Goal: Task Accomplishment & Management: Manage account settings

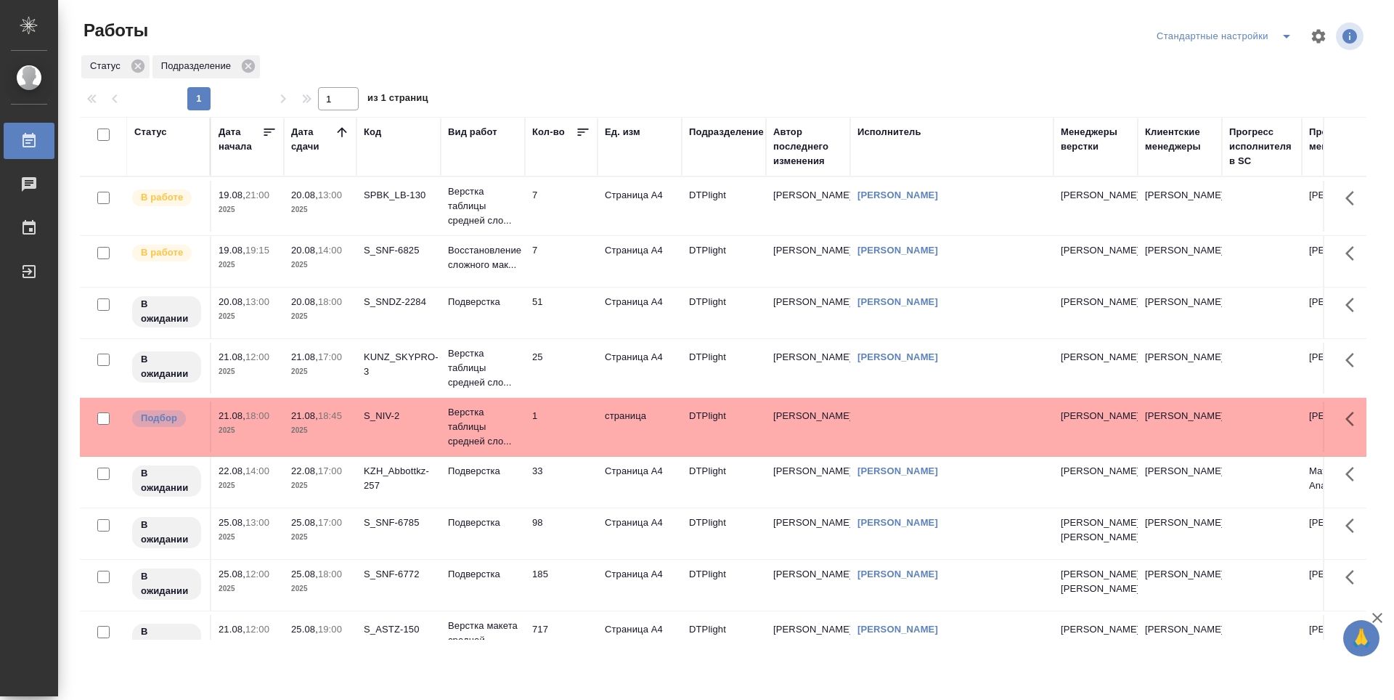
click at [544, 198] on td "7" at bounding box center [561, 206] width 73 height 51
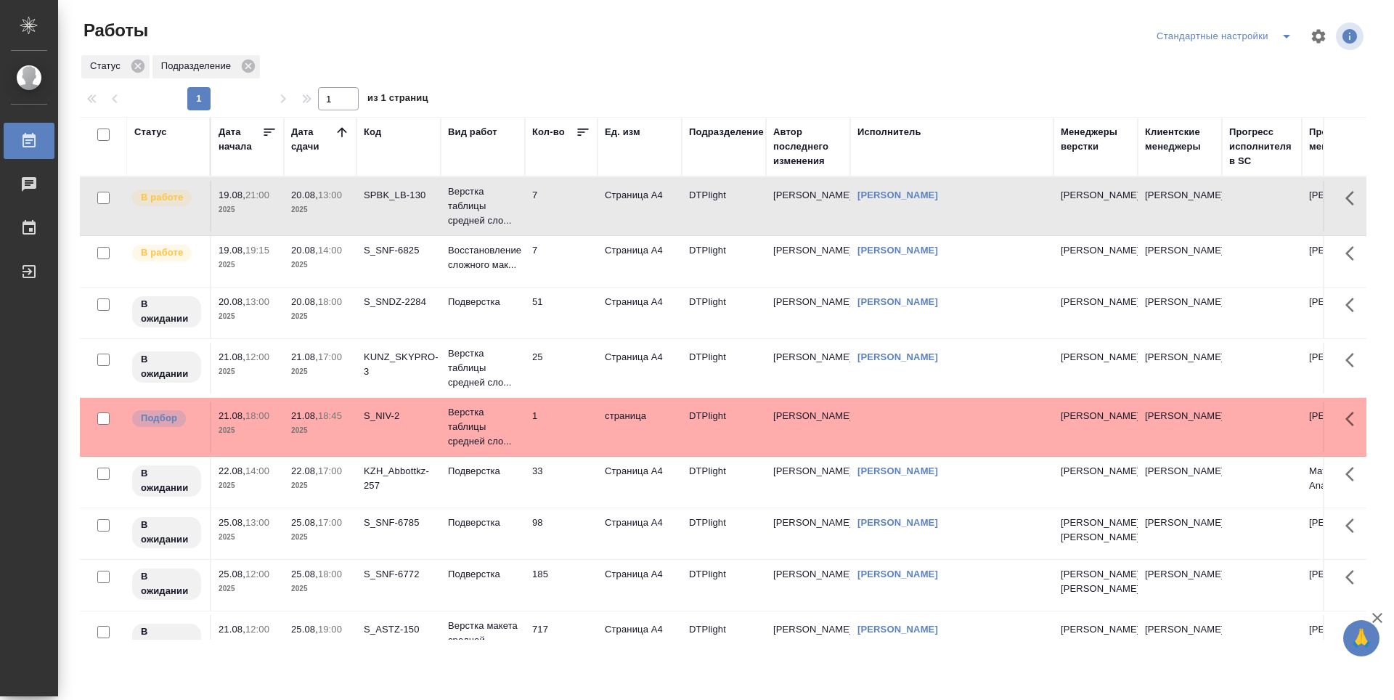
click at [557, 232] on td "7" at bounding box center [561, 206] width 73 height 51
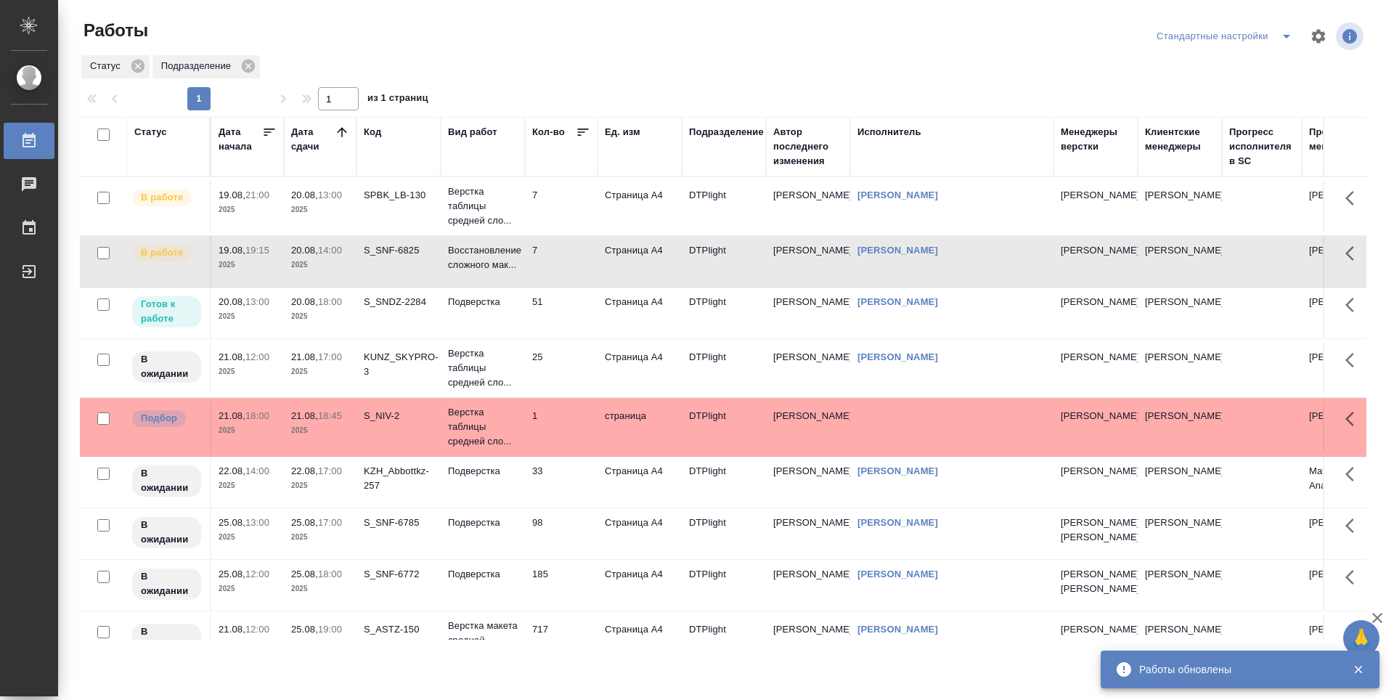
click at [566, 232] on td "51" at bounding box center [561, 206] width 73 height 51
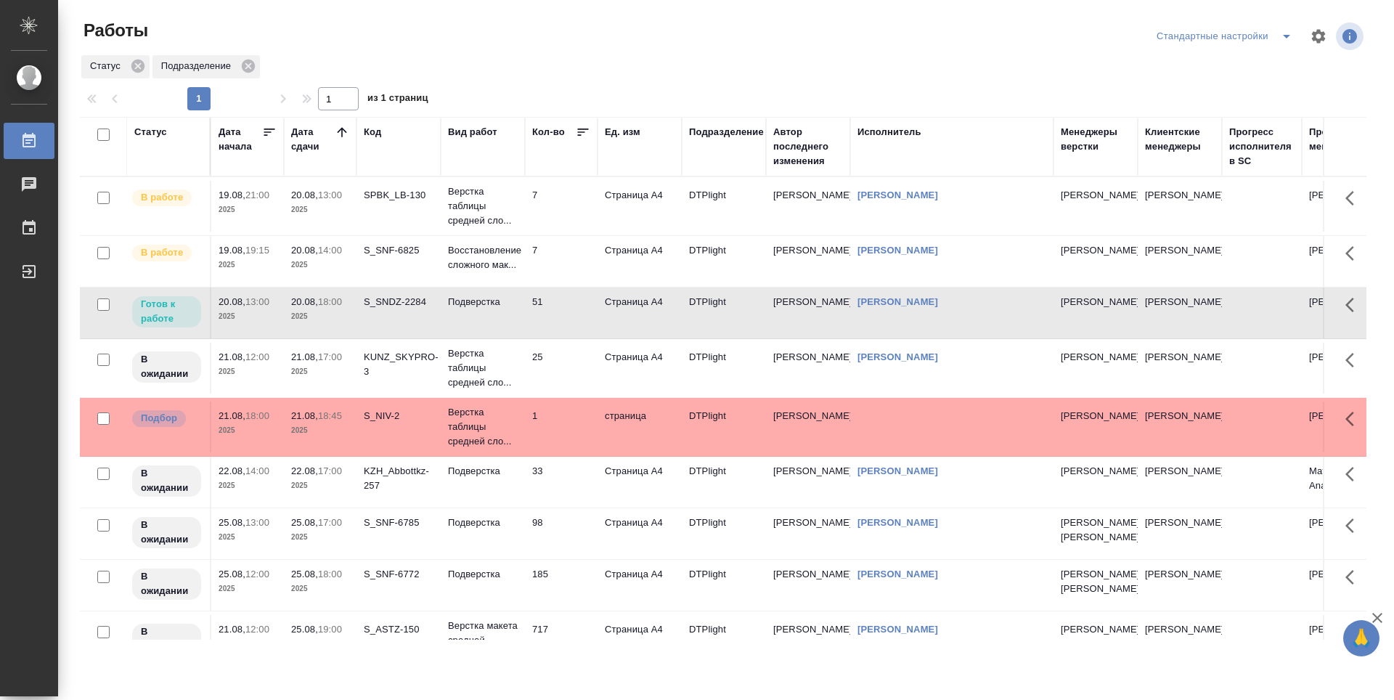
click at [581, 199] on td "7" at bounding box center [561, 206] width 73 height 51
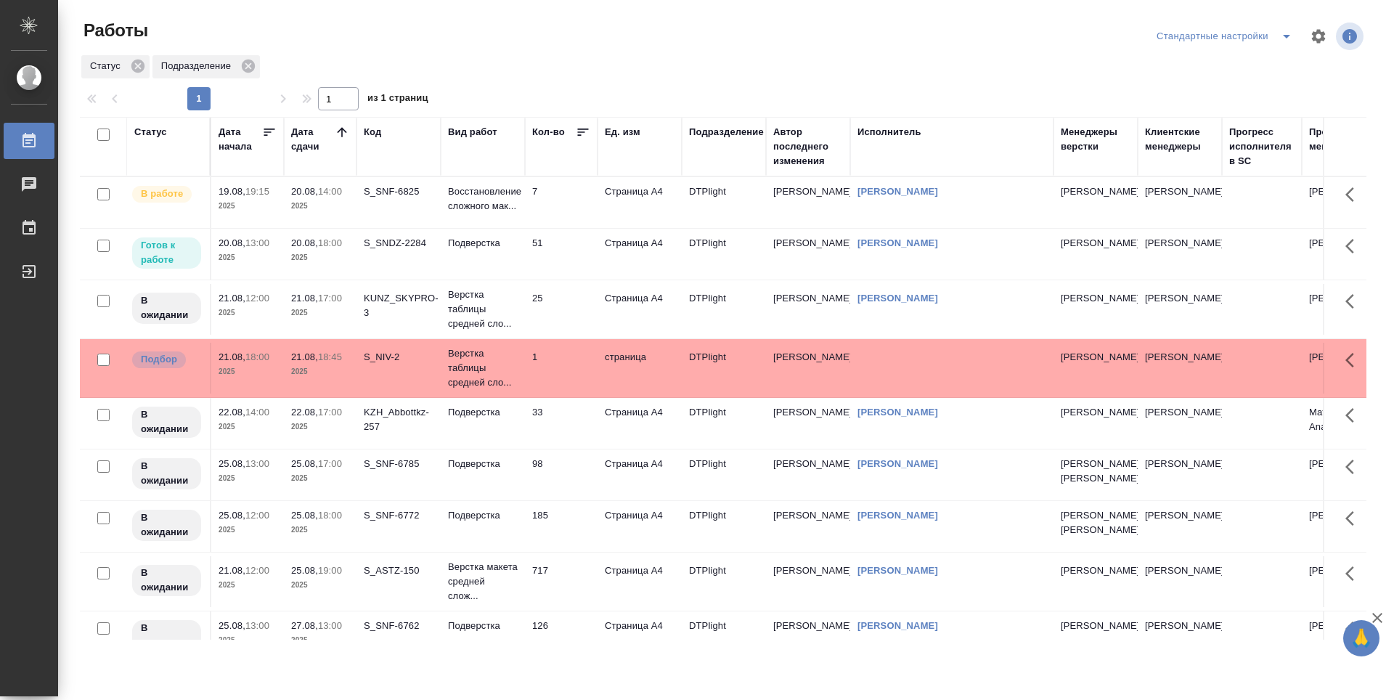
click at [499, 228] on td "Подверстка" at bounding box center [483, 202] width 84 height 51
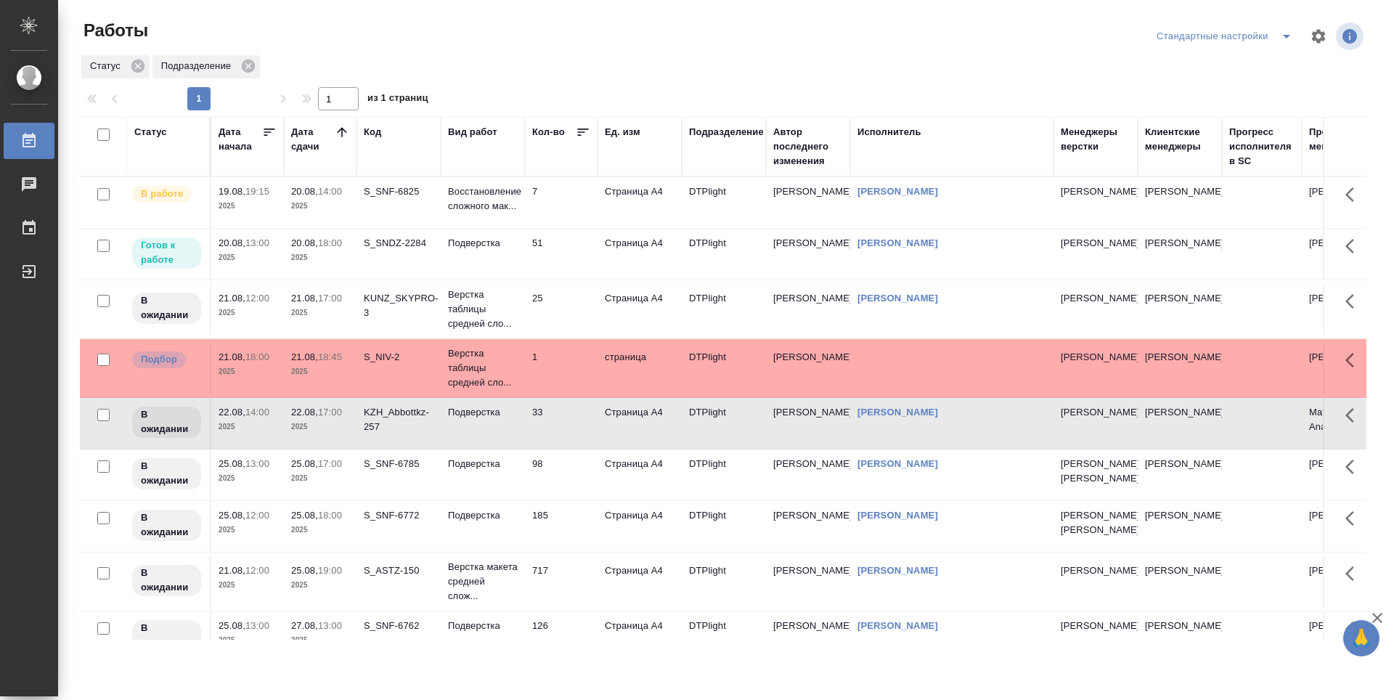
click at [331, 257] on p "2025" at bounding box center [320, 257] width 58 height 15
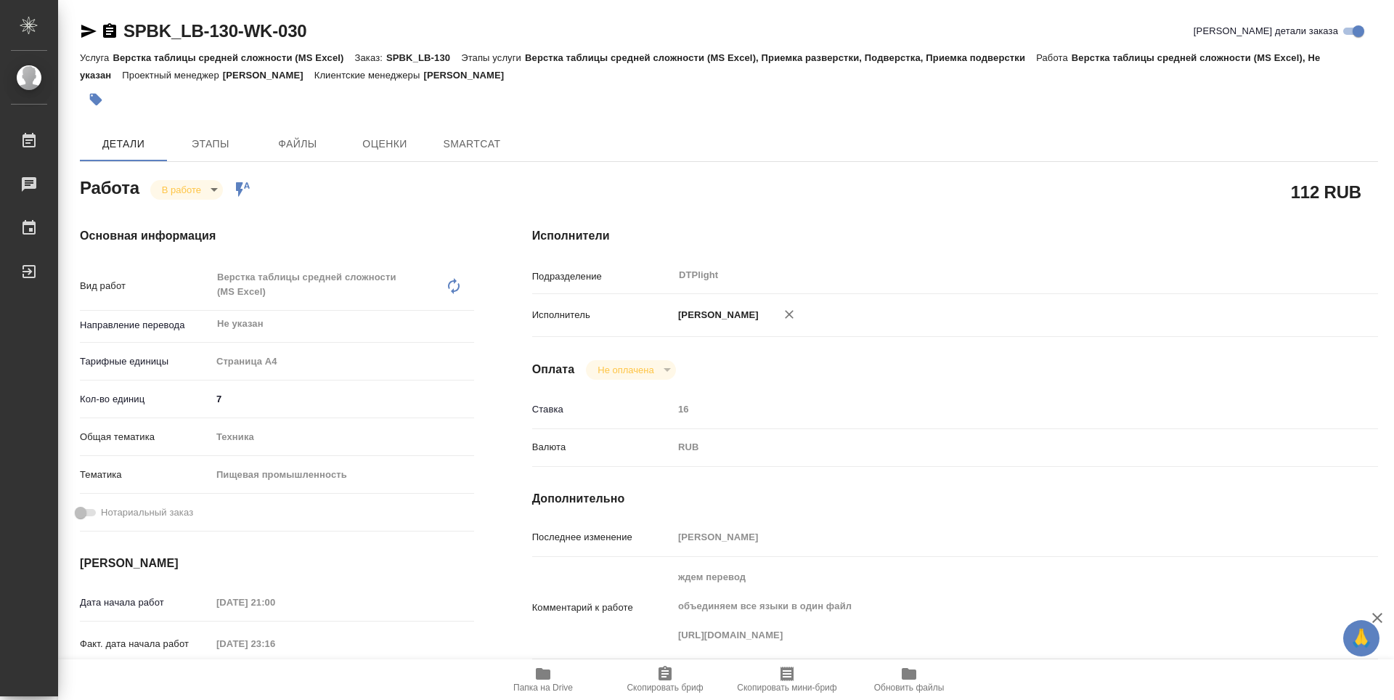
type textarea "x"
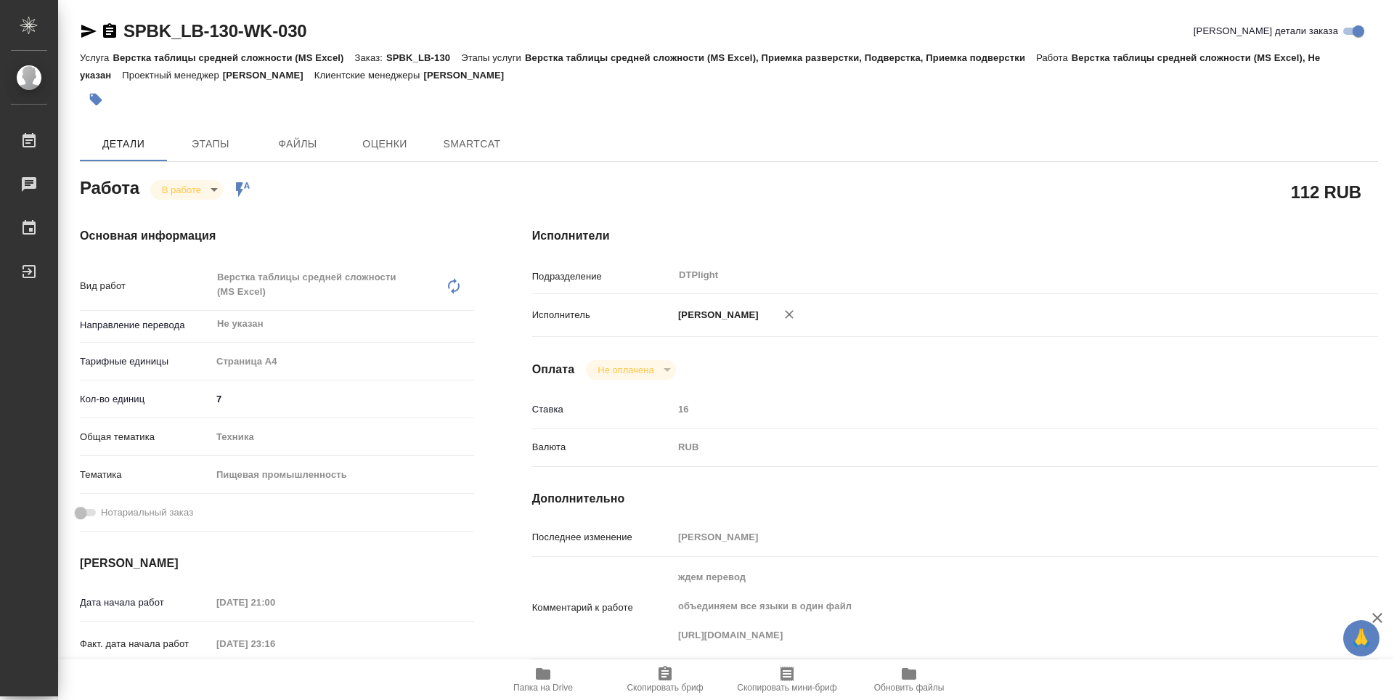
type textarea "x"
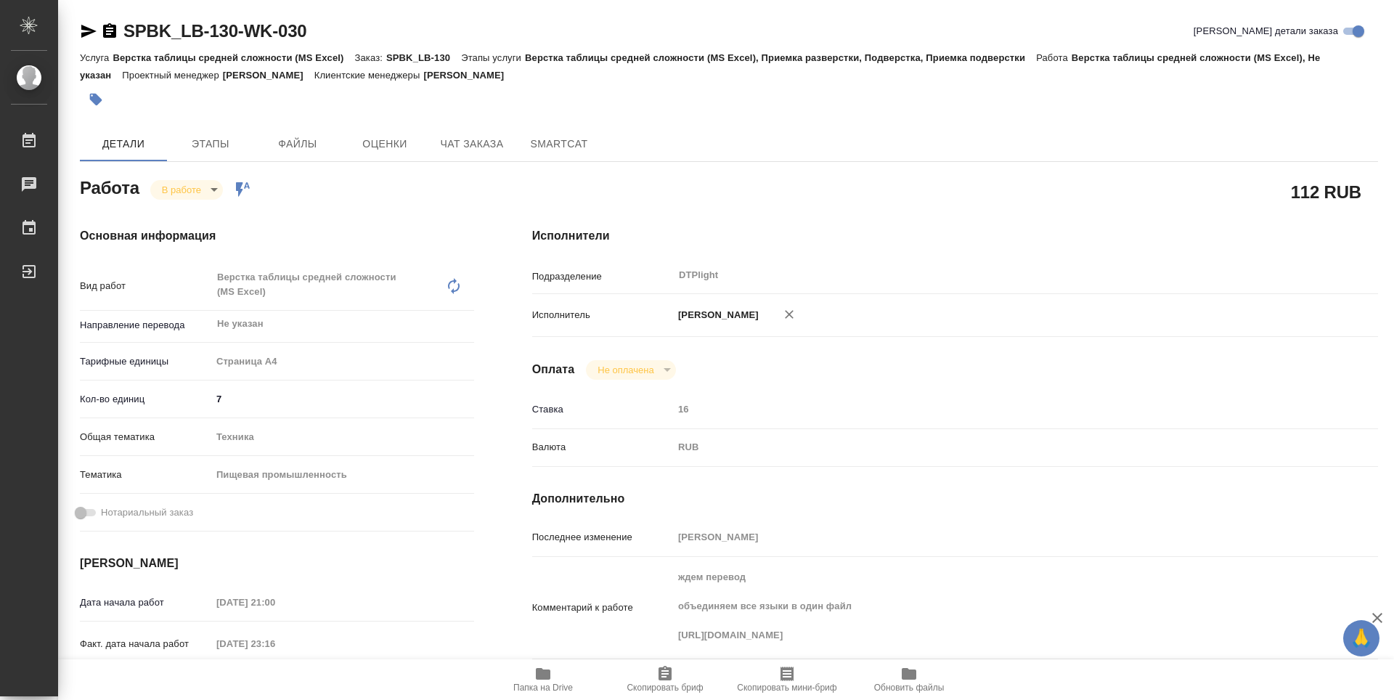
type textarea "x"
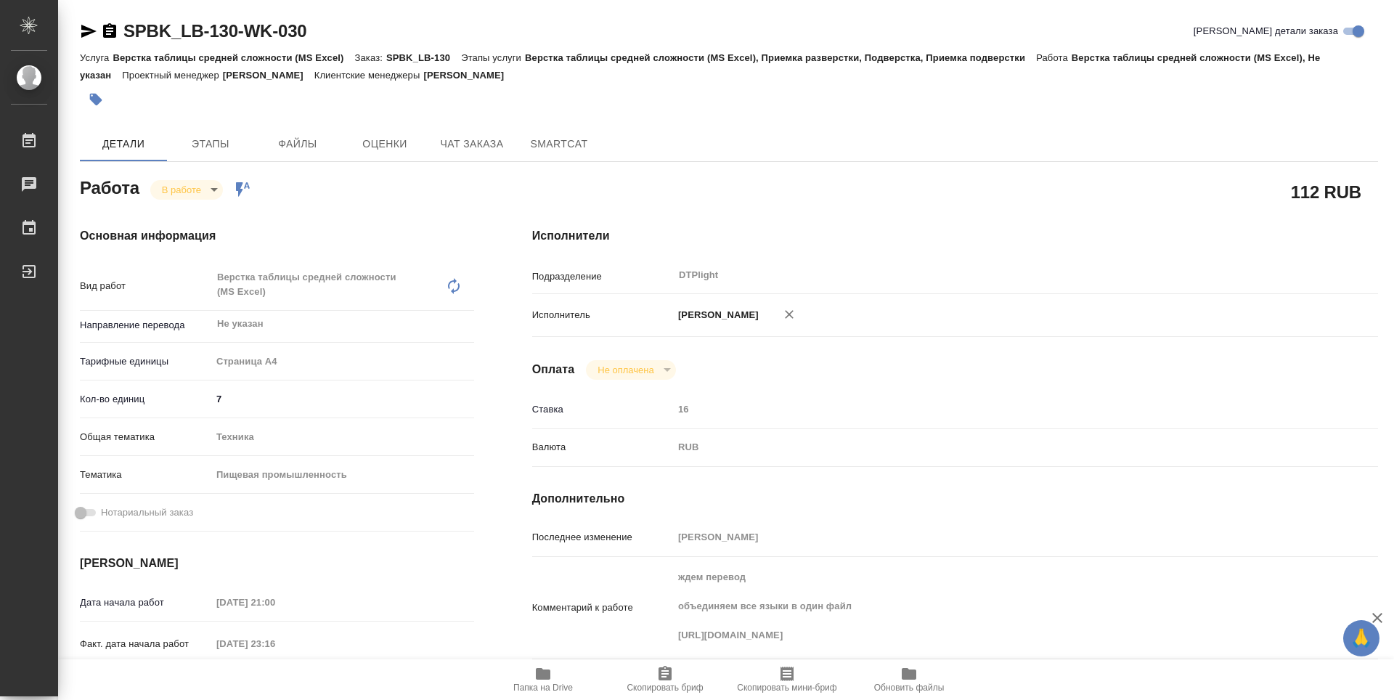
type textarea "x"
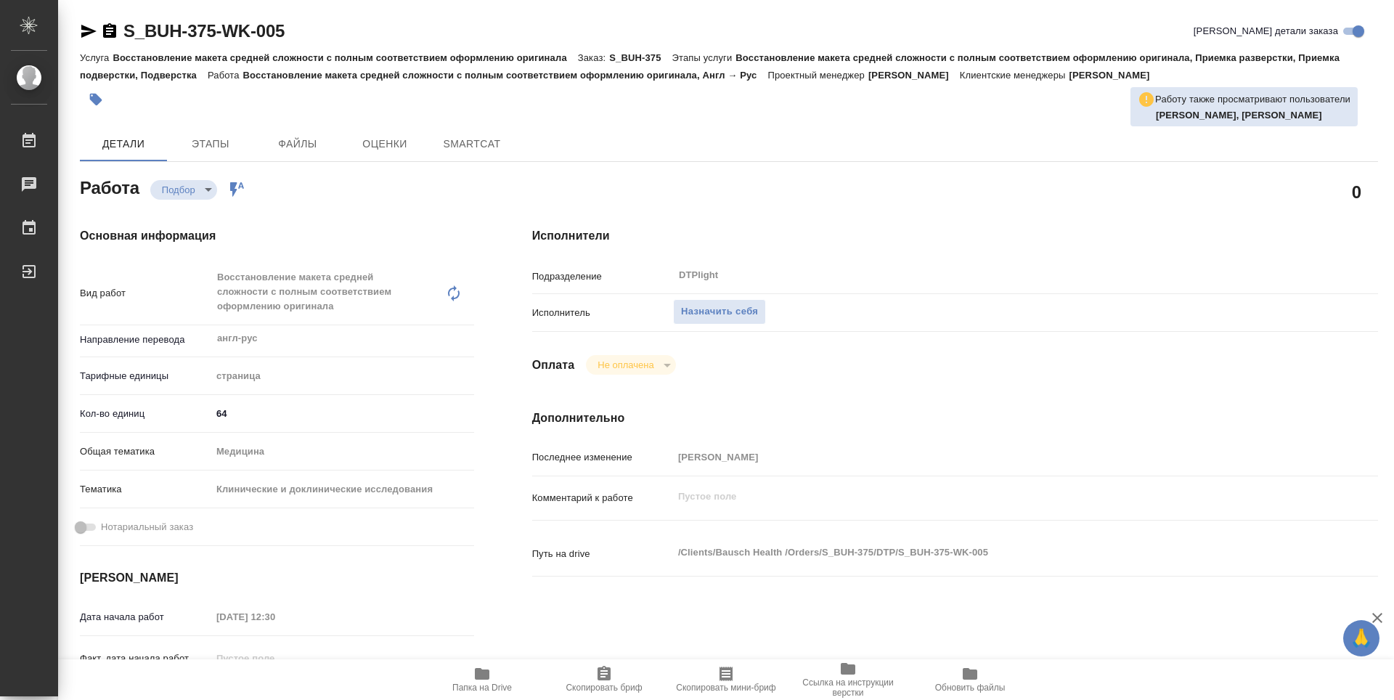
type textarea "x"
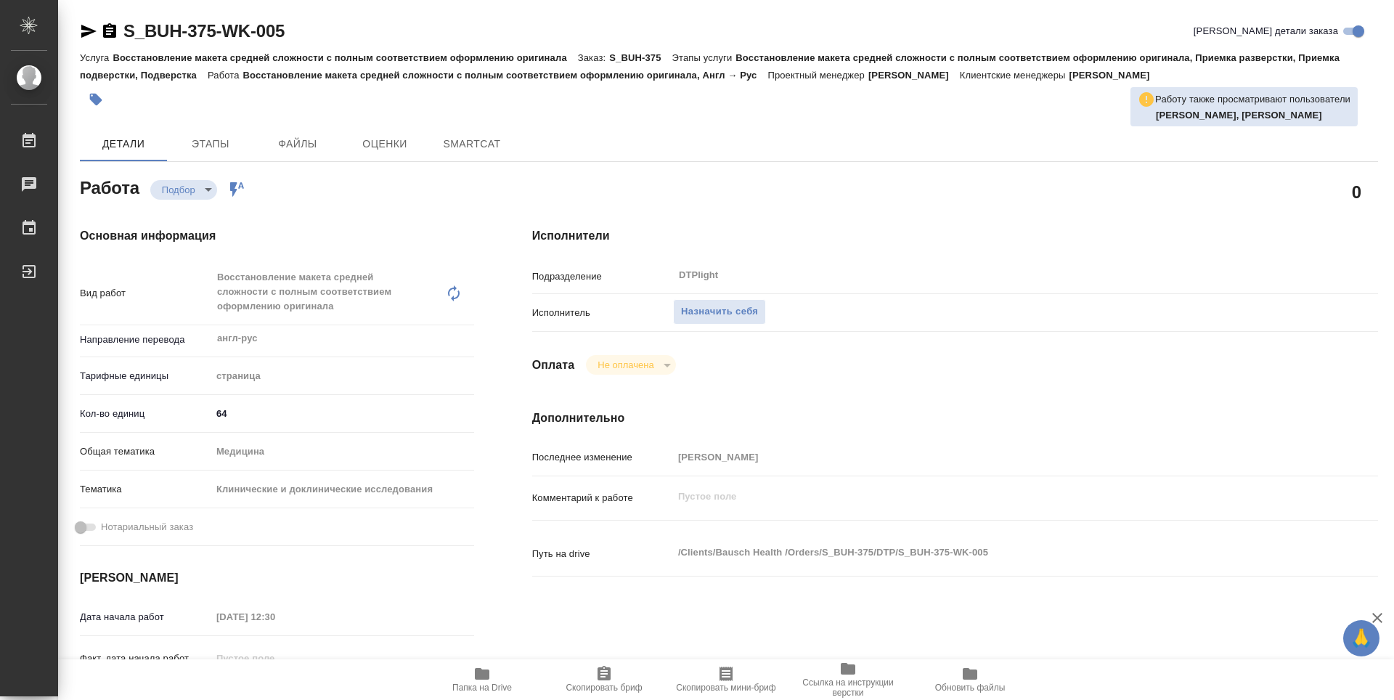
type textarea "x"
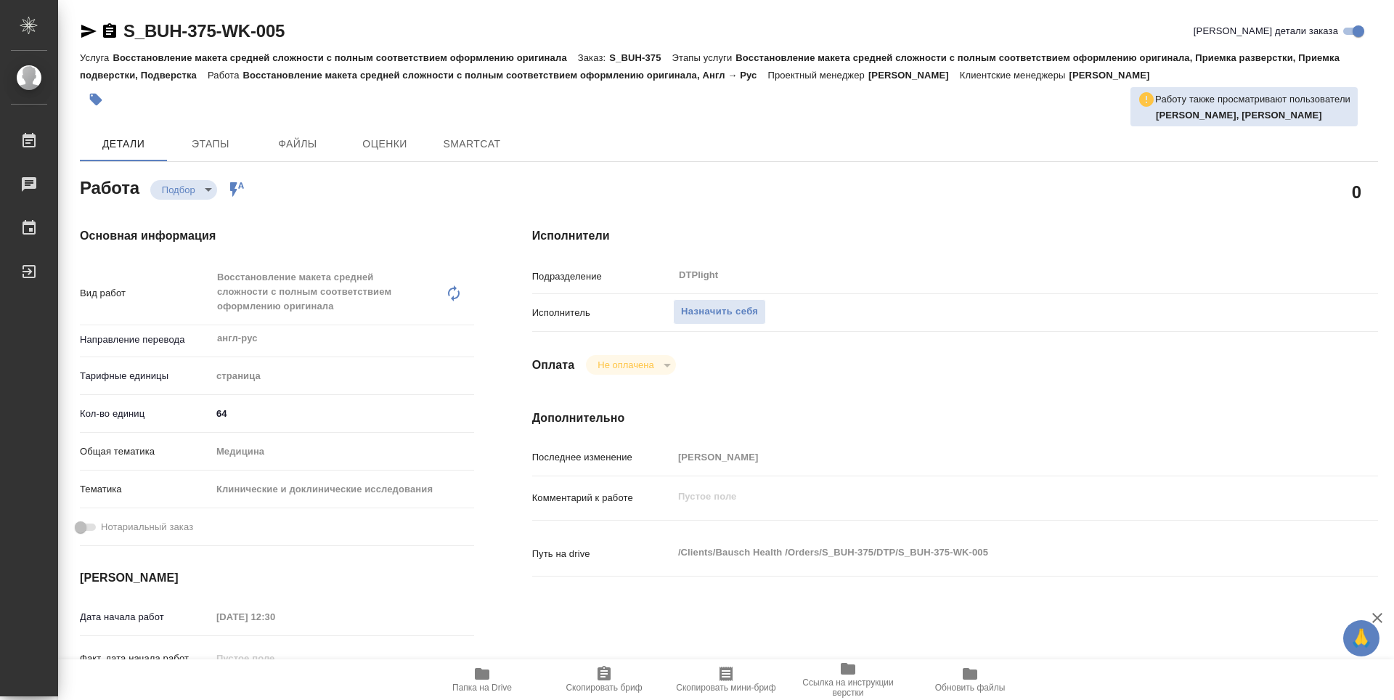
type textarea "x"
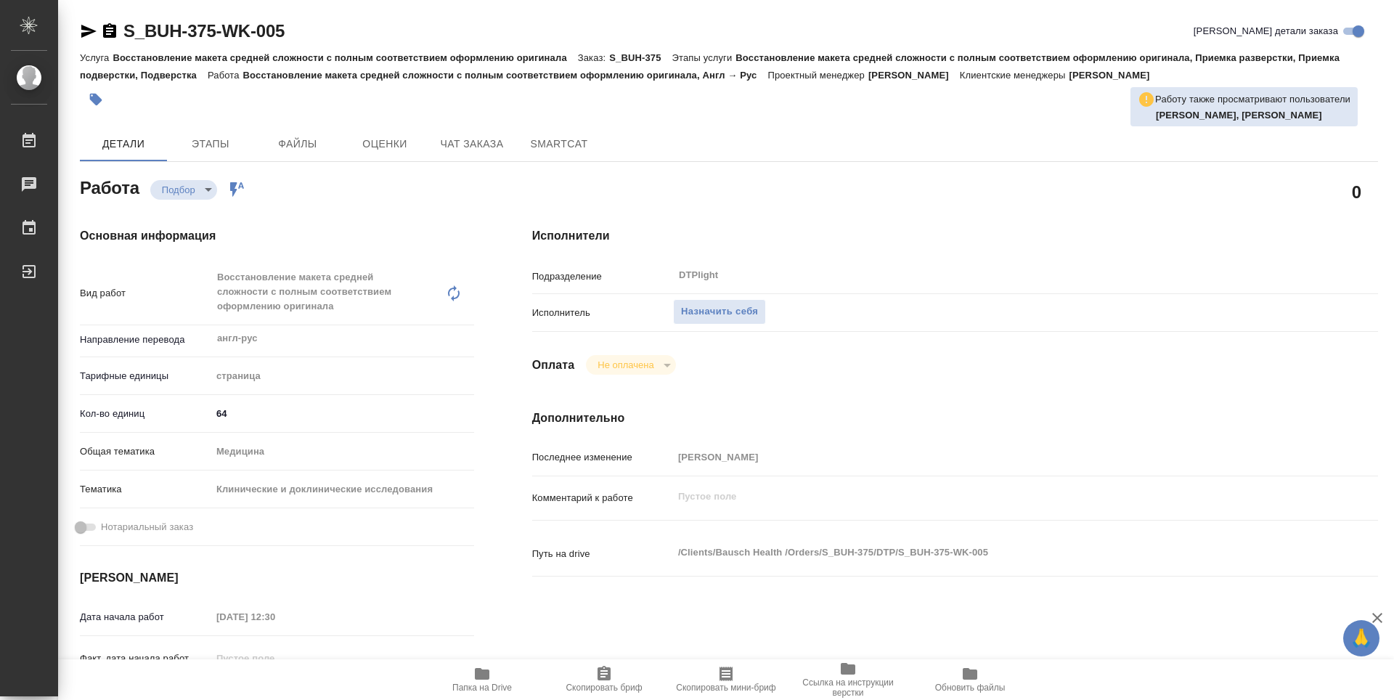
click at [502, 684] on span "Папка на Drive" at bounding box center [482, 687] width 60 height 10
type textarea "x"
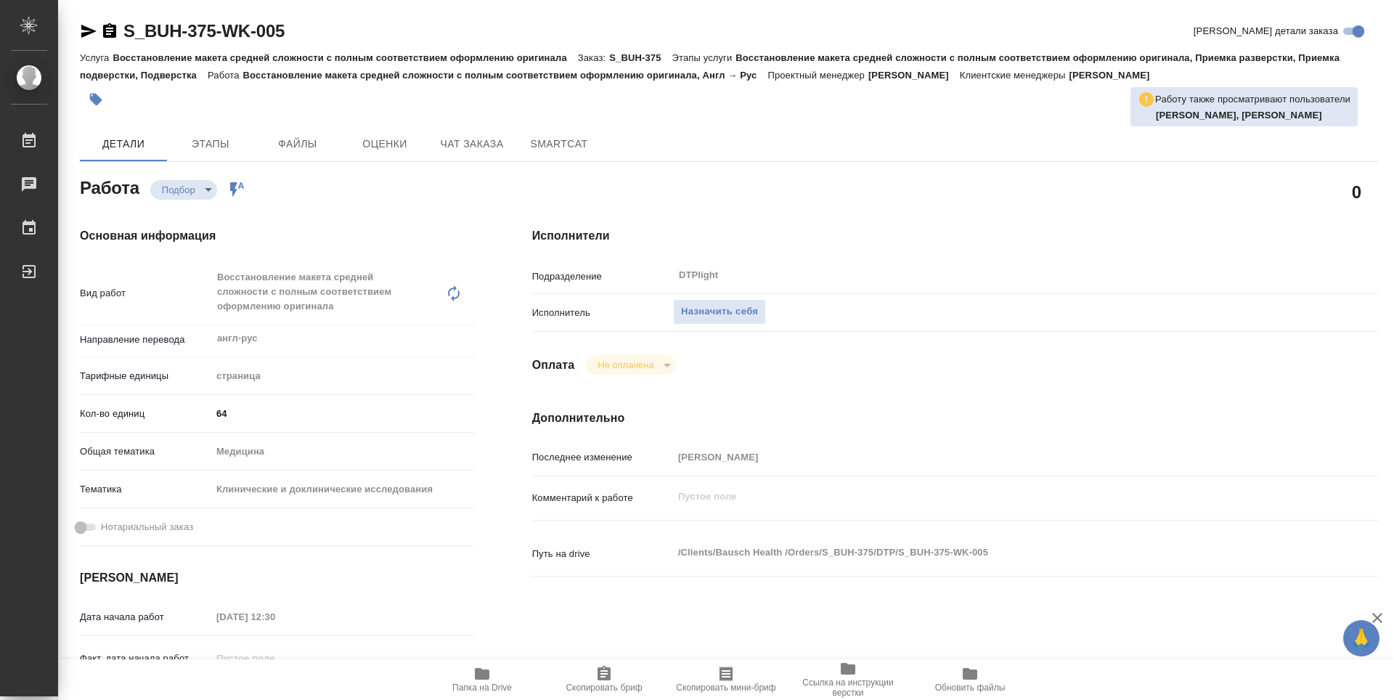
type textarea "x"
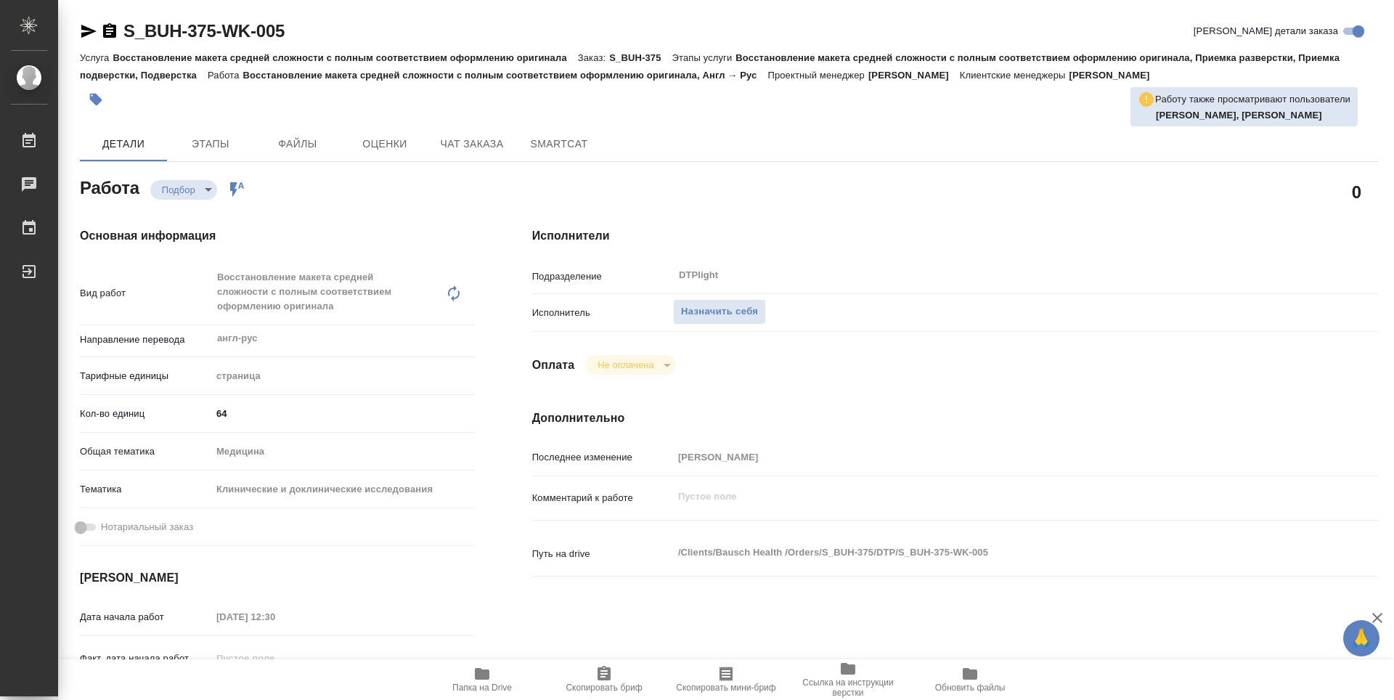
type textarea "x"
click at [715, 311] on span "Назначить себя" at bounding box center [719, 311] width 77 height 17
type textarea "x"
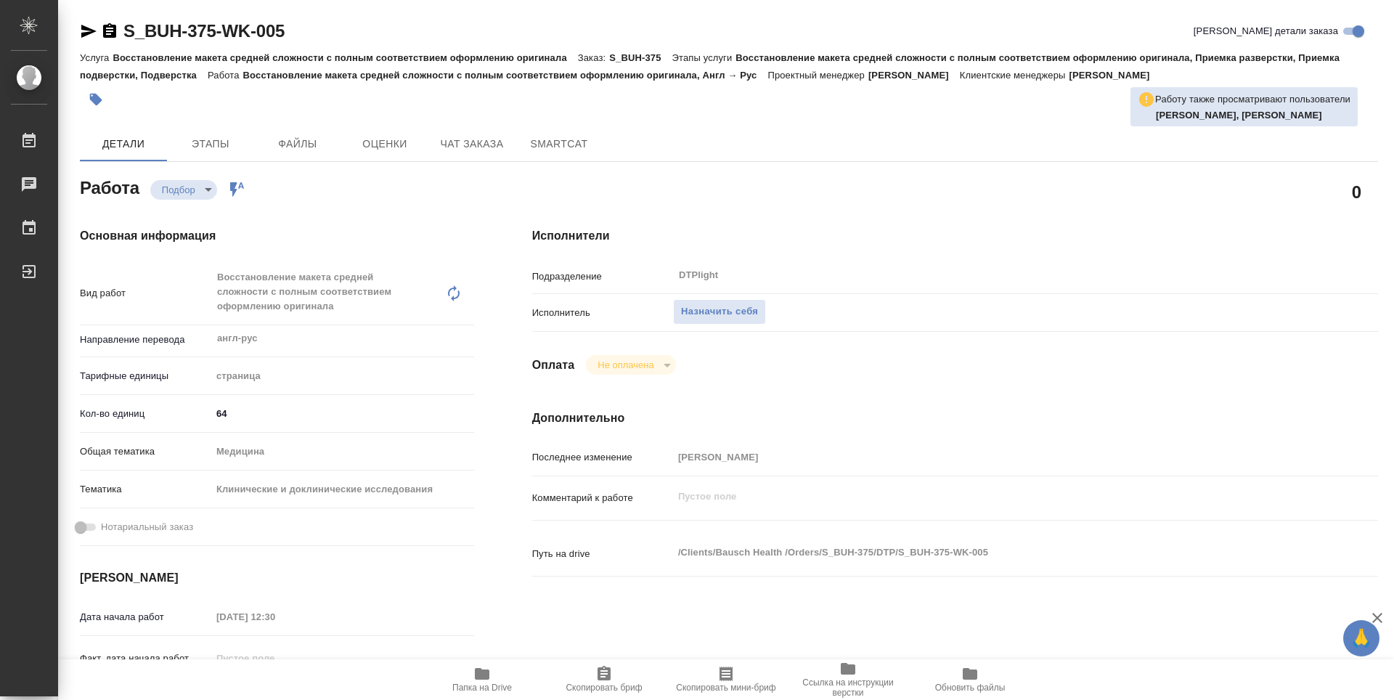
type textarea "x"
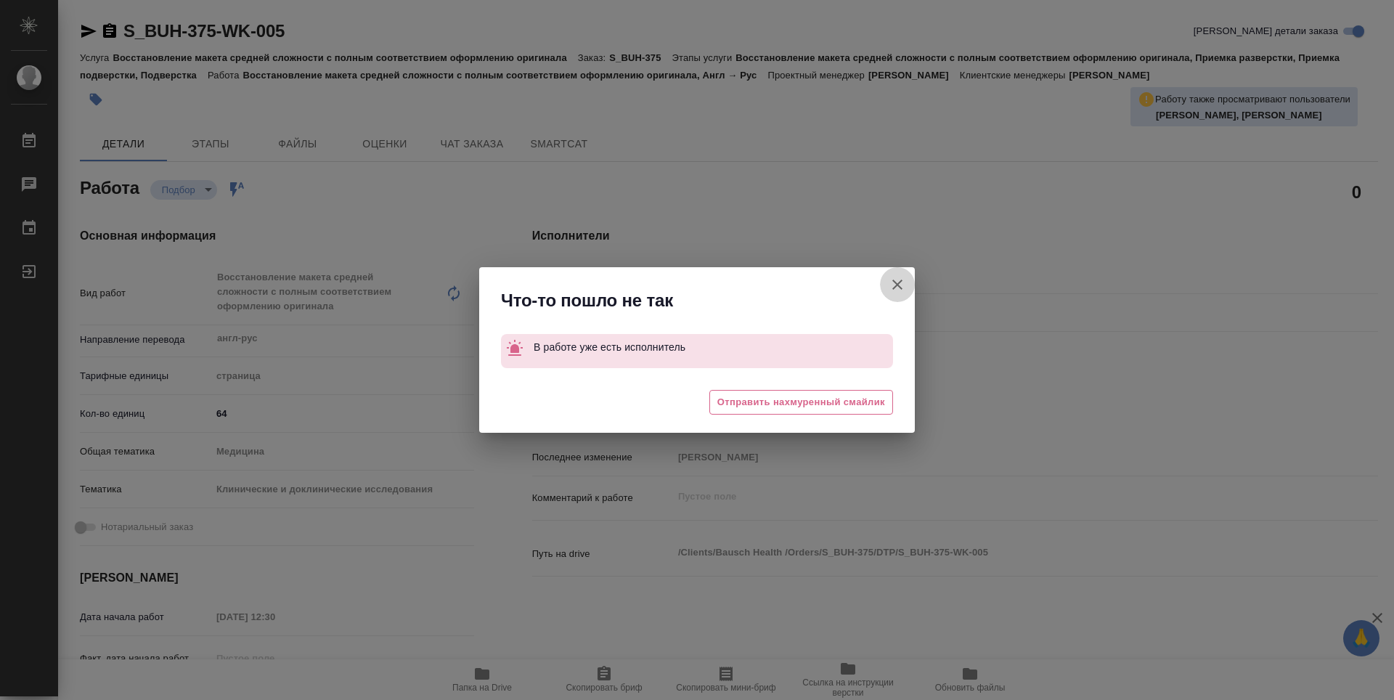
click at [898, 282] on icon "button" at bounding box center [896, 284] width 17 height 17
type textarea "x"
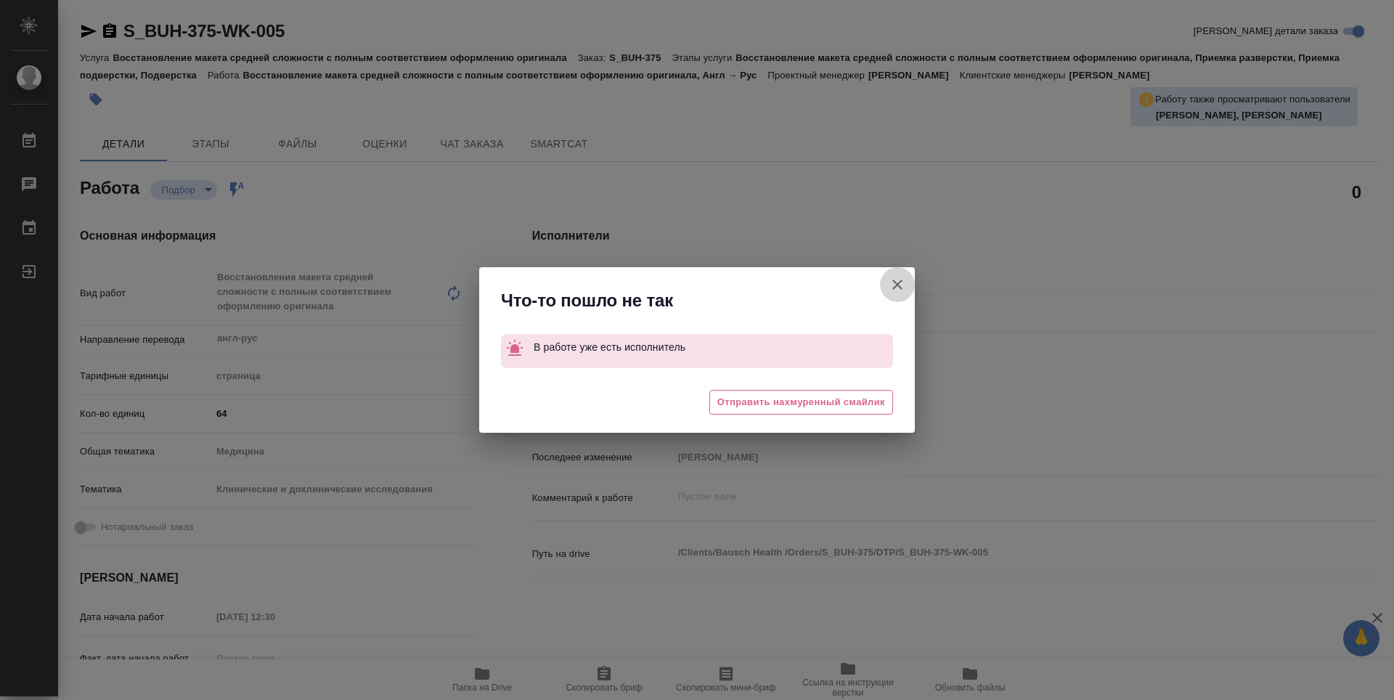
type textarea "x"
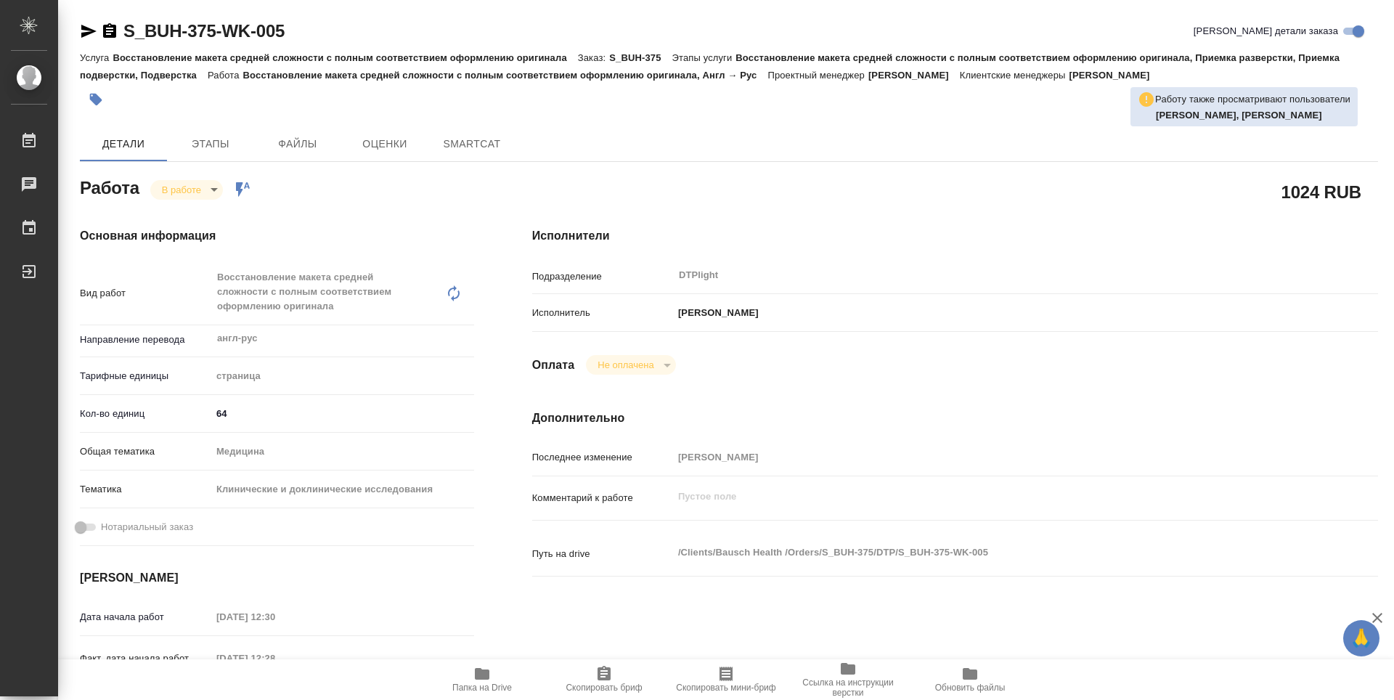
type textarea "x"
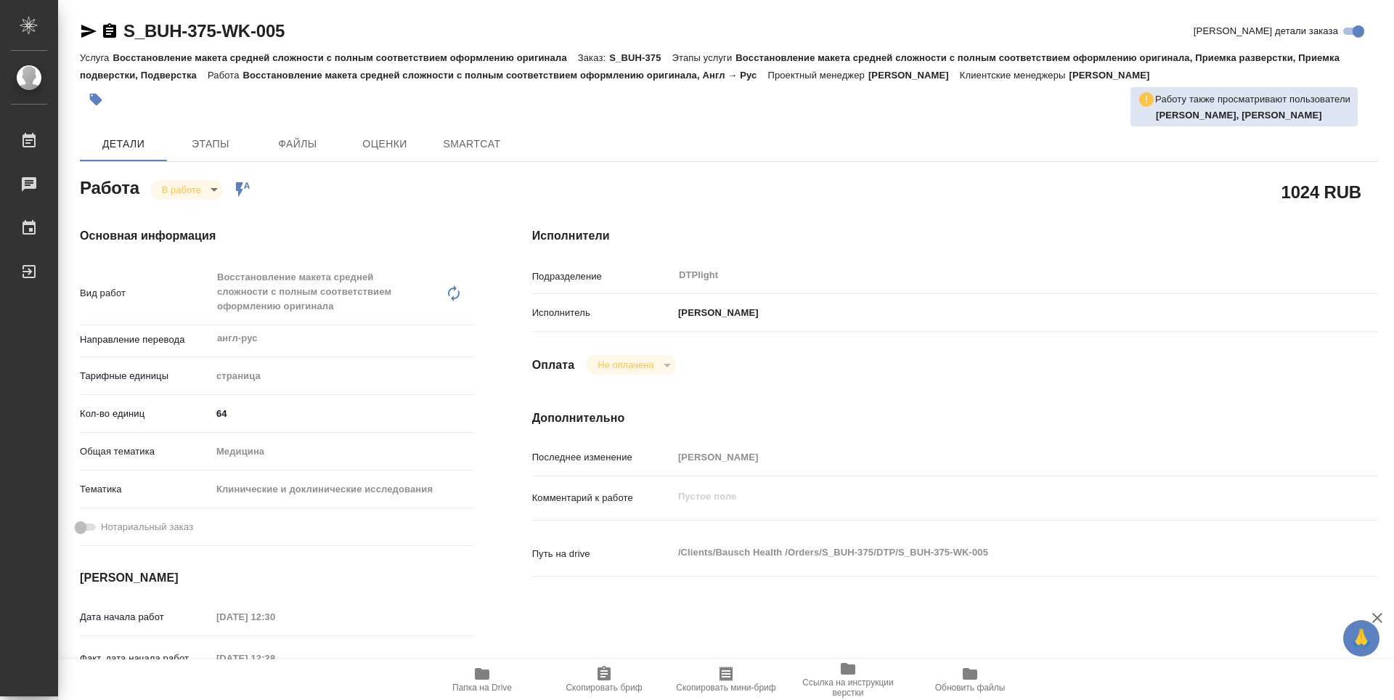
type textarea "x"
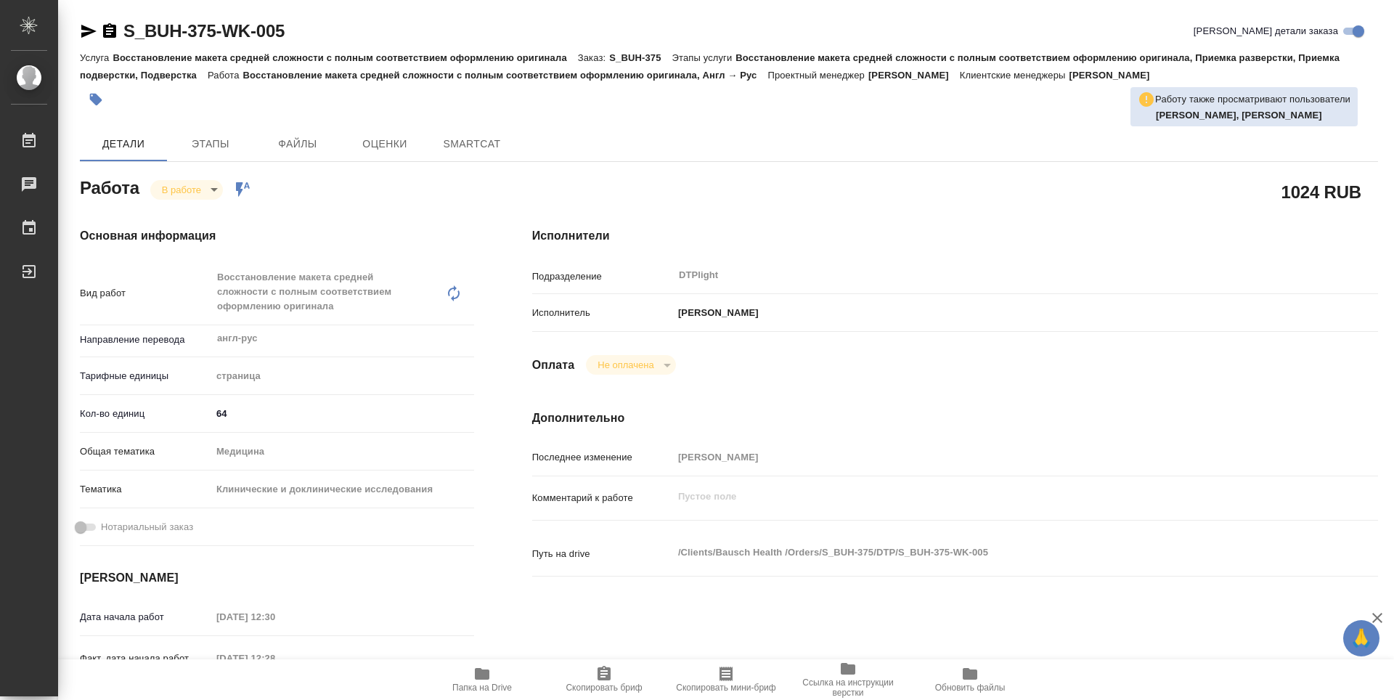
type textarea "x"
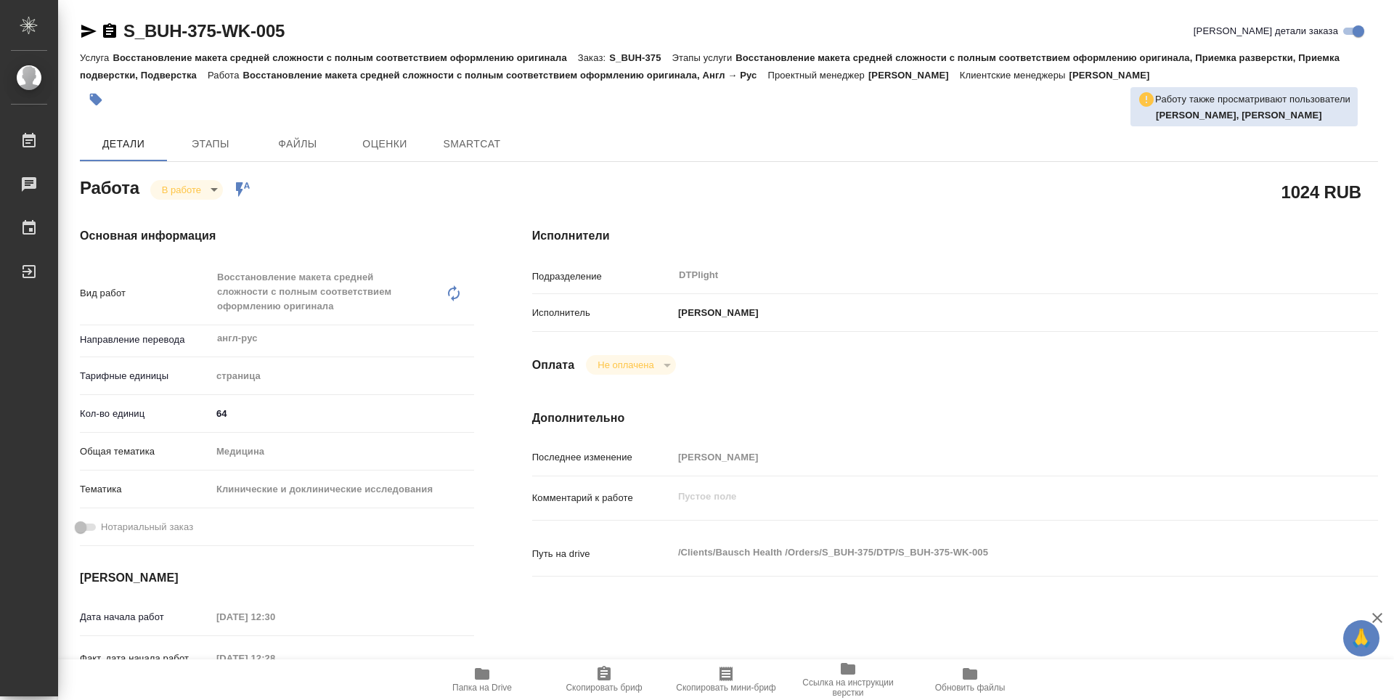
type textarea "x"
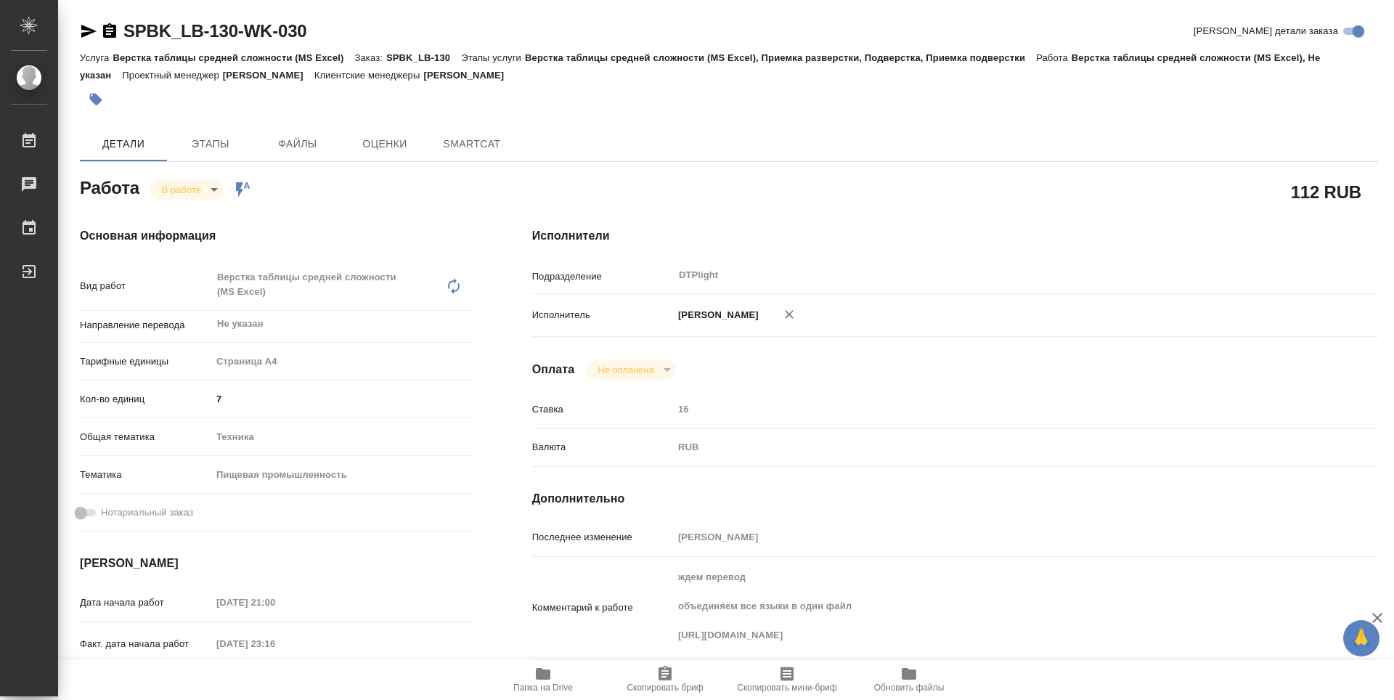
type textarea "x"
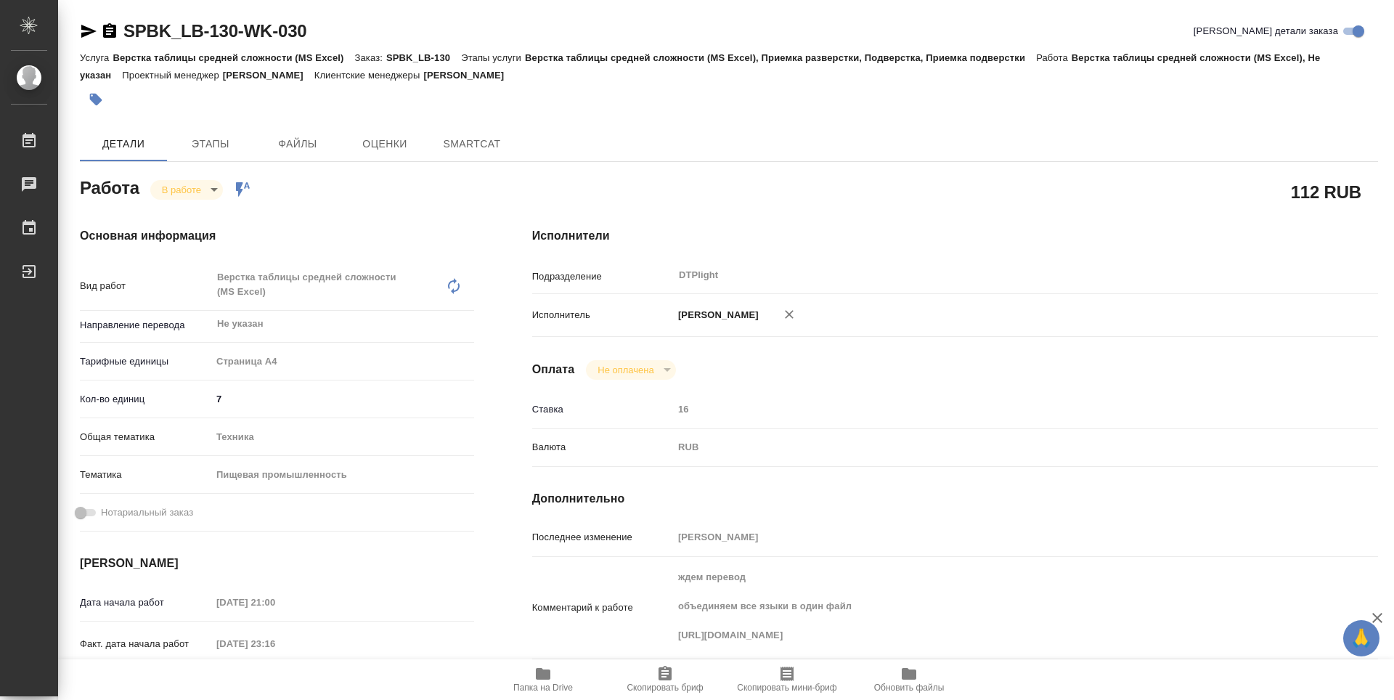
type textarea "x"
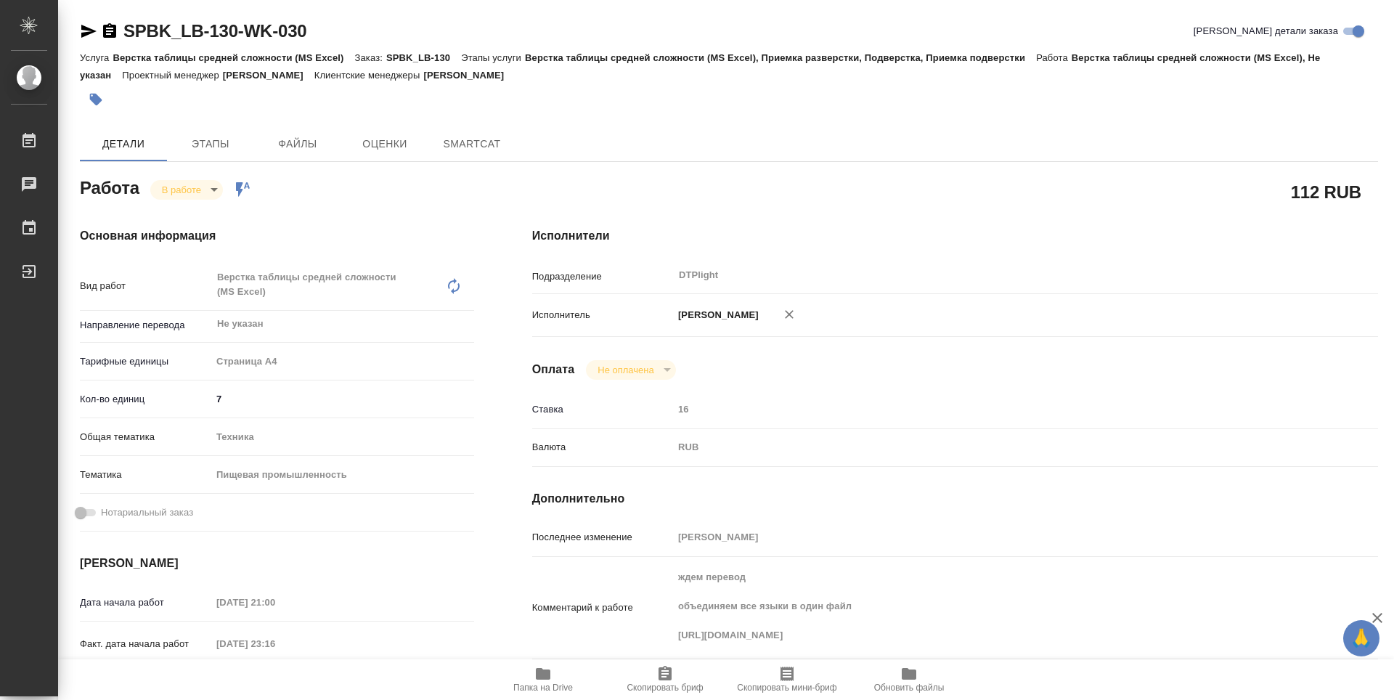
type textarea "x"
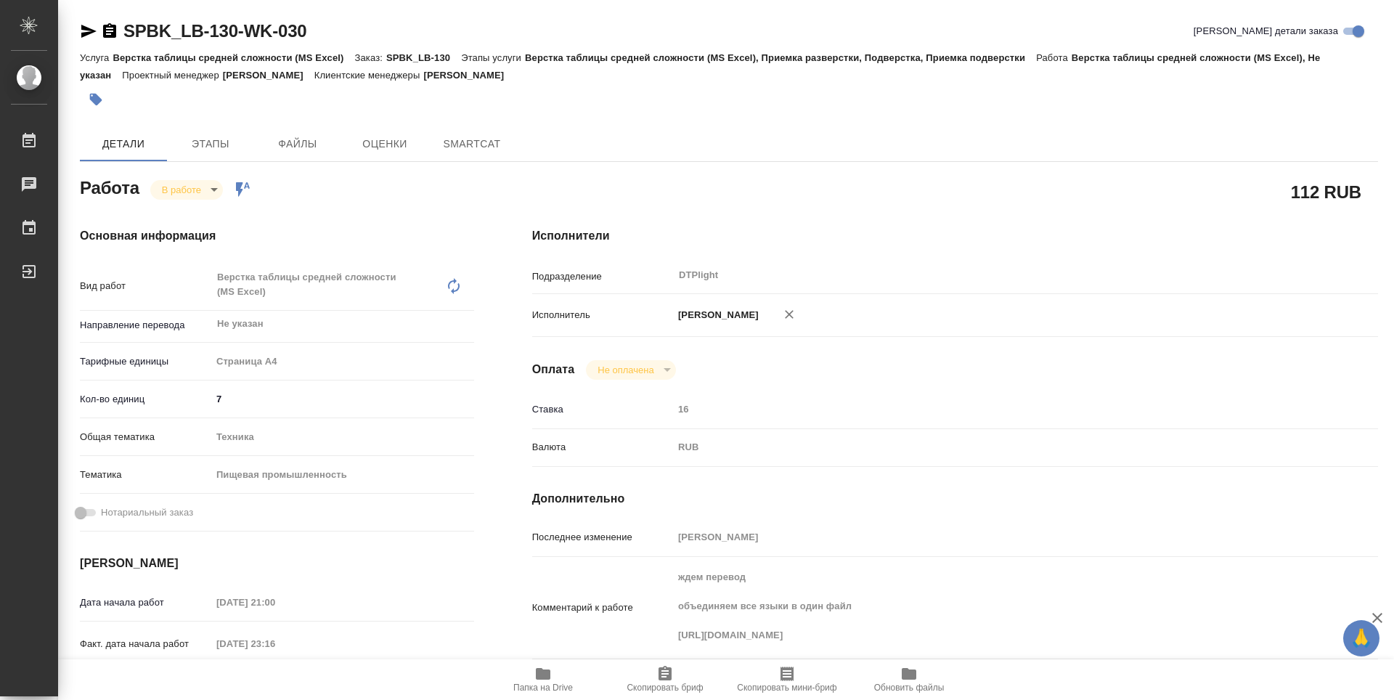
type textarea "x"
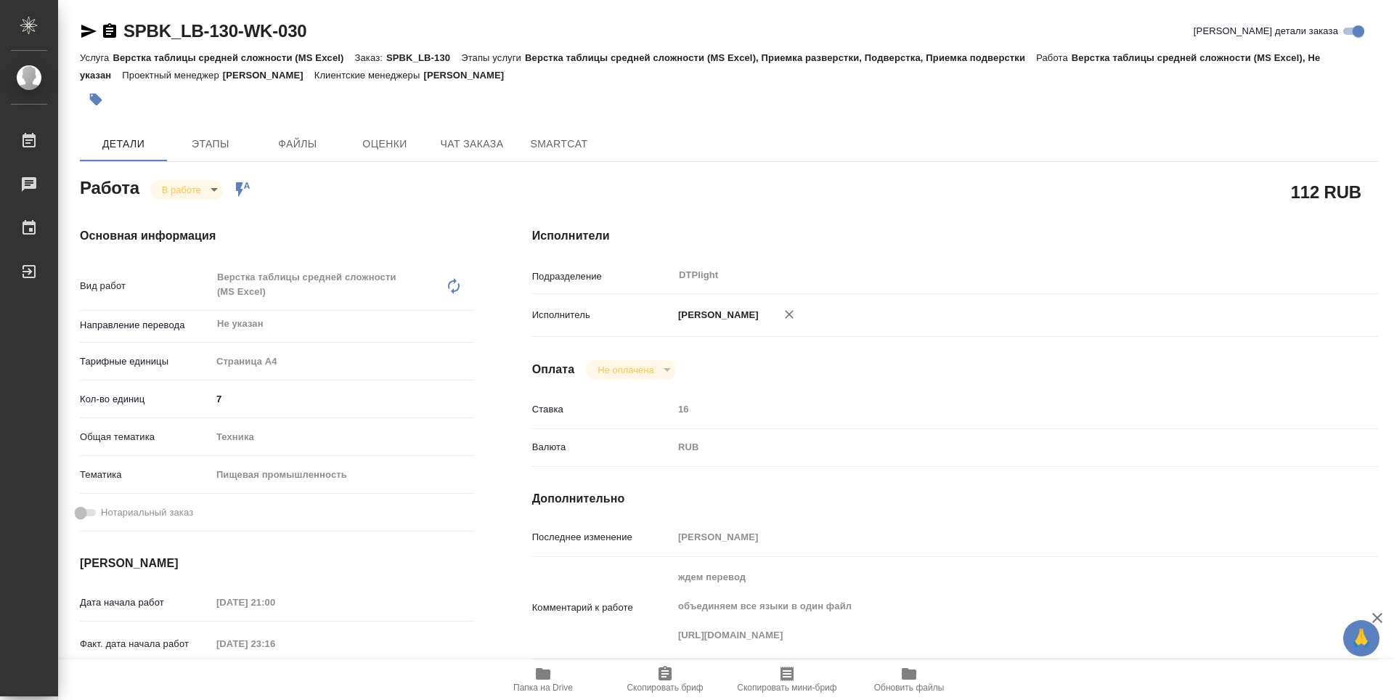
type textarea "x"
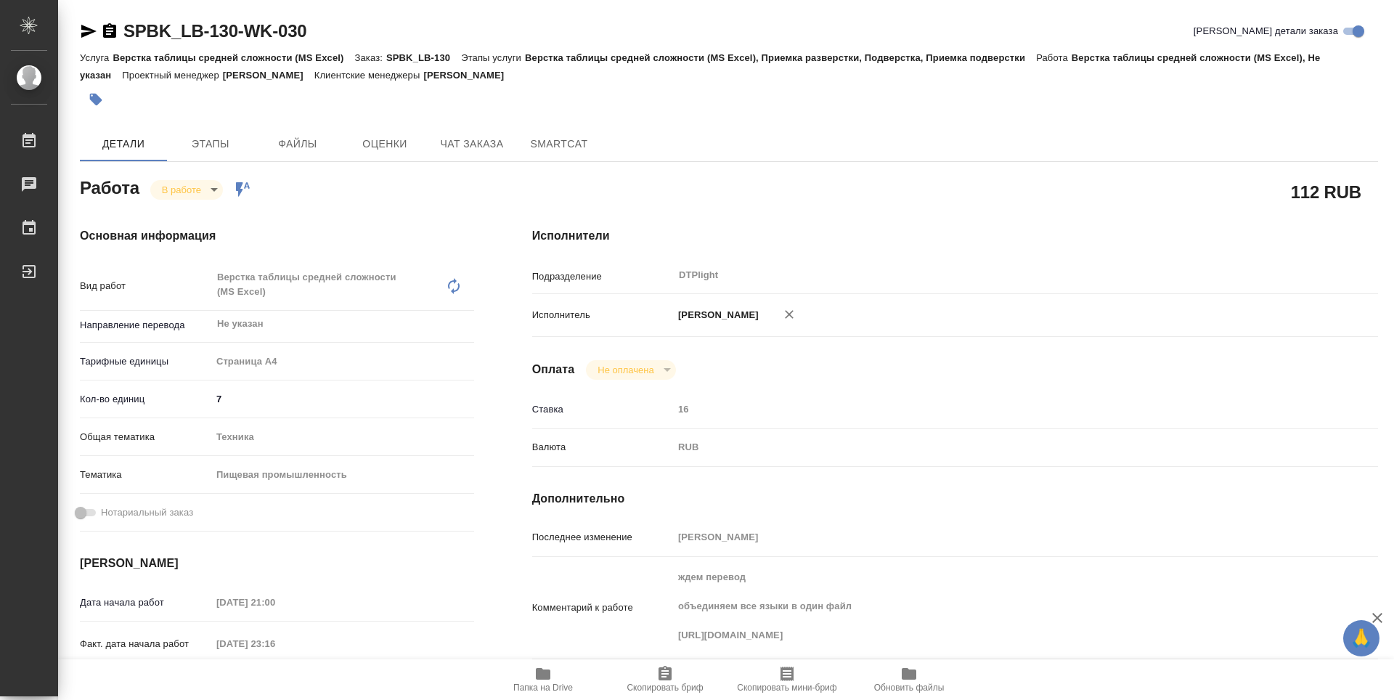
click at [544, 676] on icon "button" at bounding box center [543, 674] width 15 height 12
type textarea "x"
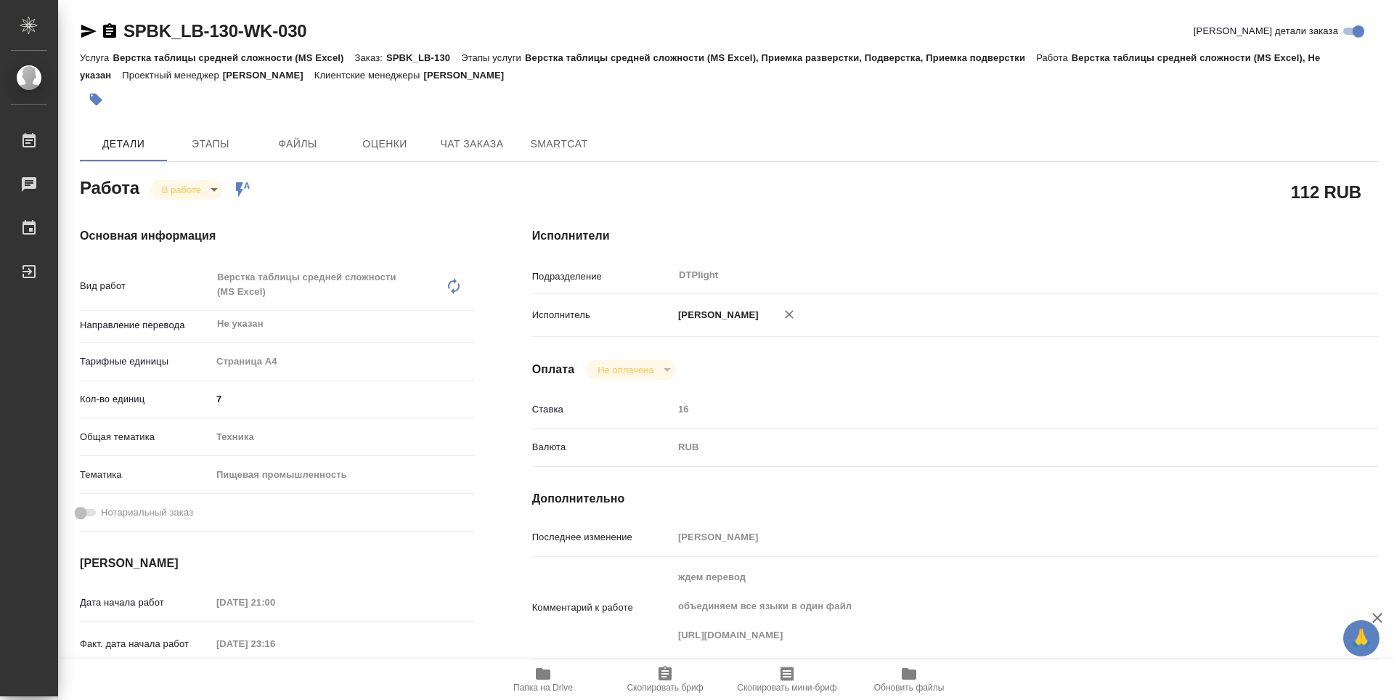
type textarea "x"
click at [226, 192] on div "В работе inProgress Работа включена в последовательность" at bounding box center [200, 189] width 101 height 20
click at [222, 190] on div "В работе inProgress Работа включена в последовательность" at bounding box center [200, 189] width 101 height 20
click at [221, 190] on body "🙏 .cls-1 fill:#fff; AWATERA Guselnikov Roman Работы 0 Чаты График Выйти SPBK_LB…" at bounding box center [697, 350] width 1394 height 700
click at [203, 99] on button "Выполнен" at bounding box center [182, 91] width 41 height 16
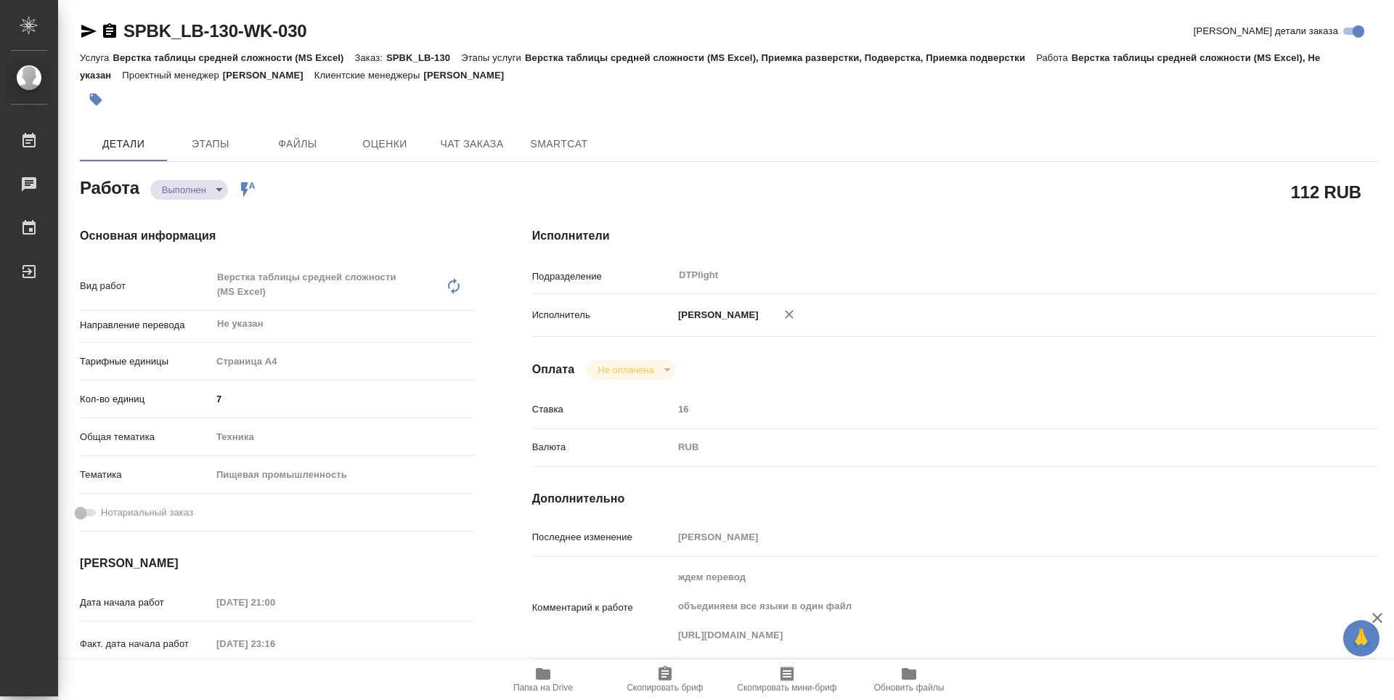
type textarea "x"
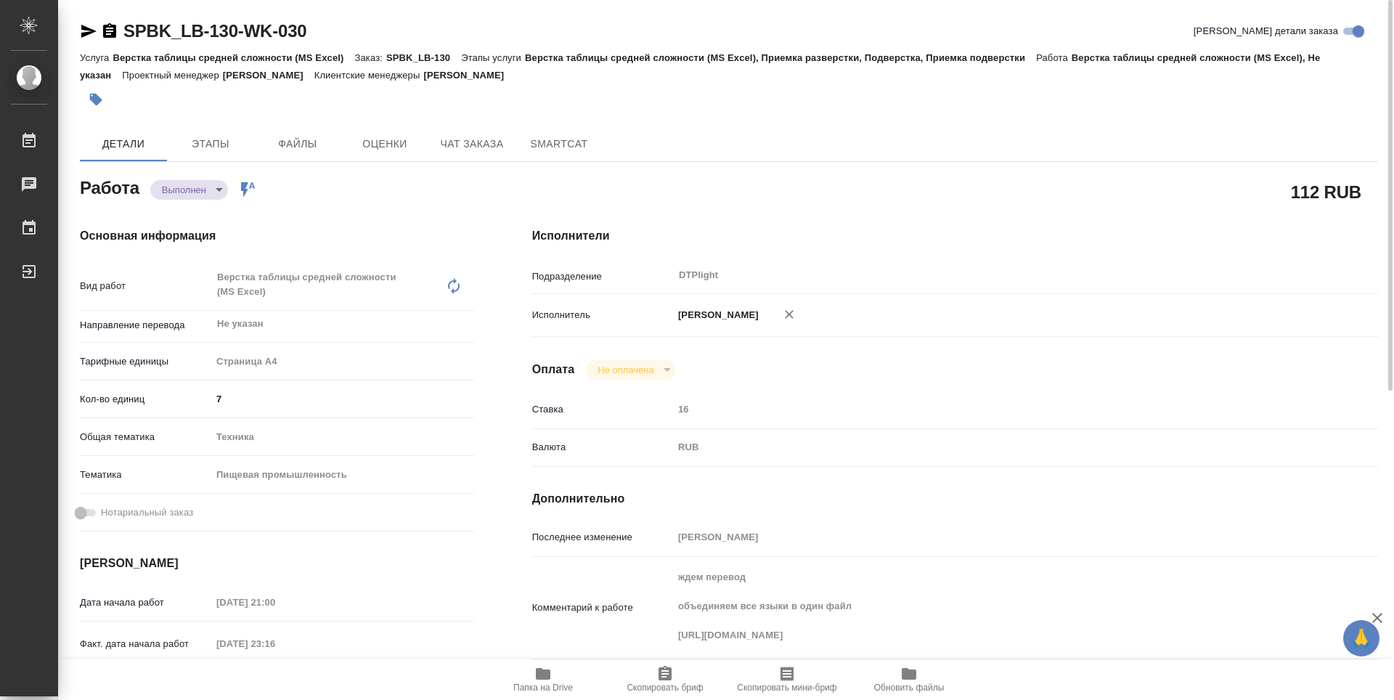
type textarea "x"
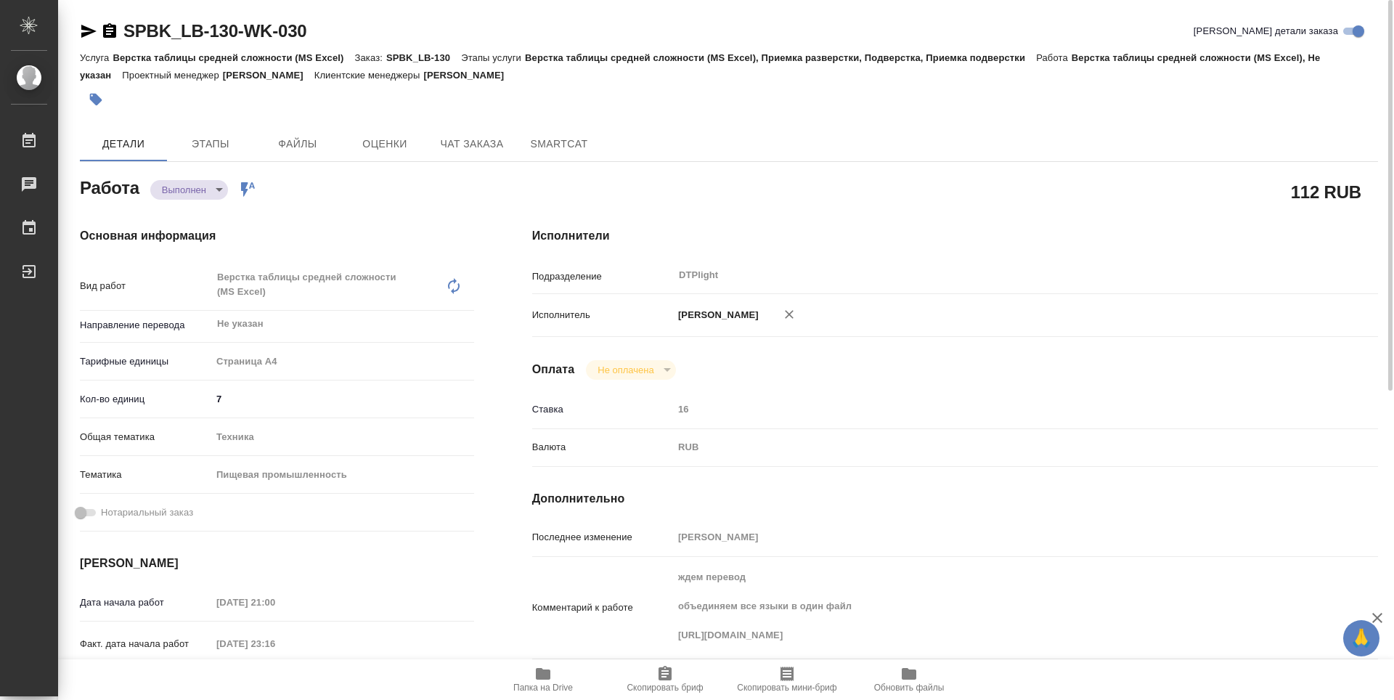
click at [112, 29] on icon "button" at bounding box center [109, 30] width 13 height 15
